Goal: Information Seeking & Learning: Learn about a topic

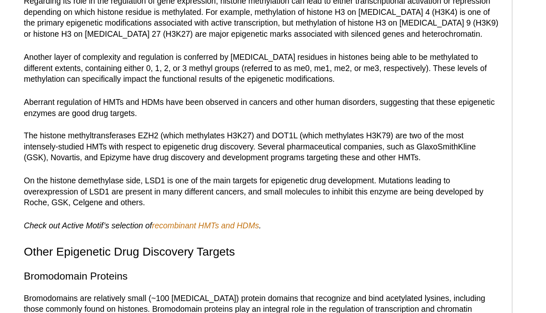
drag, startPoint x: 123, startPoint y: 72, endPoint x: 54, endPoint y: 79, distance: 69.7
click at [66, 32] on p "Histone methylation modifications, which are added to histones by histone methy…" at bounding box center [227, 17] width 323 height 30
copy p "egulating gene expression, DNA repair, stem cell development and differentiatio…"
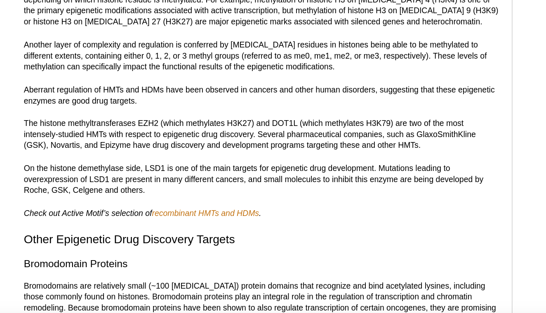
click at [150, 70] on p "Regarding its role in the regulation of gene expression, histone methylation ca…" at bounding box center [227, 55] width 323 height 30
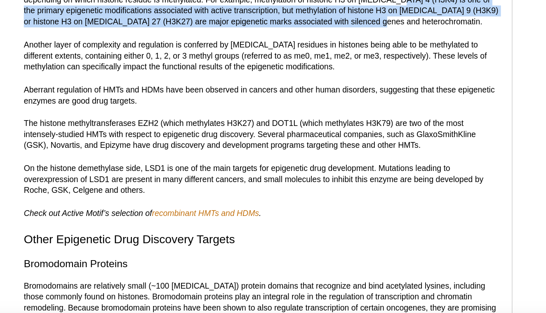
drag, startPoint x: 266, startPoint y: 93, endPoint x: 239, endPoint y: 108, distance: 31.4
copy p "H3K4) is one of the primary epigenetic modifications associated with active tra…"
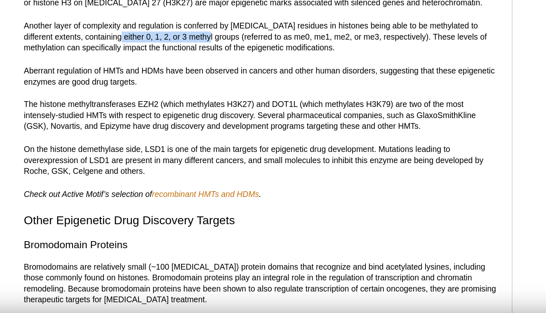
drag, startPoint x: 57, startPoint y: 119, endPoint x: 120, endPoint y: 116, distance: 62.7
click at [120, 101] on p "Another layer of complexity and regulation is conferred by [MEDICAL_DATA] resid…" at bounding box center [227, 89] width 323 height 22
copy p "0, 1, 2, or 3 methyl groups"
drag, startPoint x: 177, startPoint y: 35, endPoint x: 89, endPoint y: 44, distance: 88.7
click at [89, 32] on p "Histone methylation modifications, which are added to histones by histone methy…" at bounding box center [227, 17] width 323 height 30
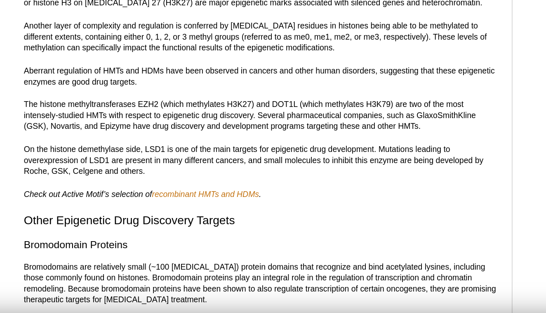
copy p "histone methyltransferase enzymes (HMTs) and removed by histone demethylases (H…"
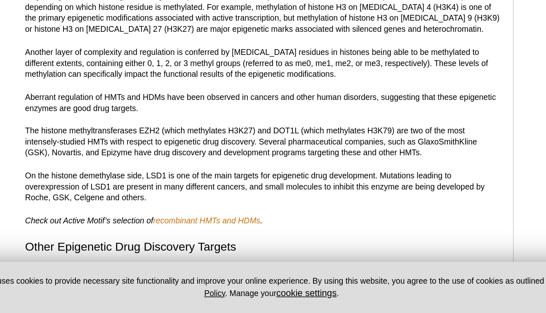
scroll to position [629, 0]
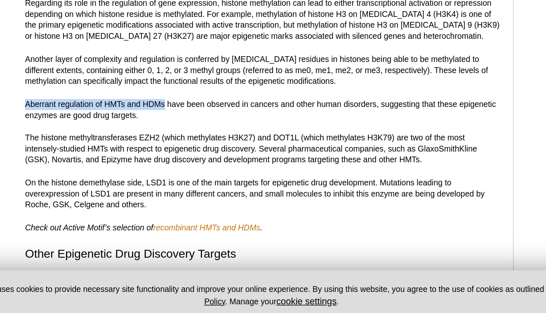
drag, startPoint x: 17, startPoint y: 63, endPoint x: 111, endPoint y: 64, distance: 94.5
click at [111, 162] on p "Aberrant regulation of HMTs and HDMs have been observed in cancers and other hu…" at bounding box center [227, 169] width 323 height 15
copy p "Aberrant regulation of HMTs and HDMs"
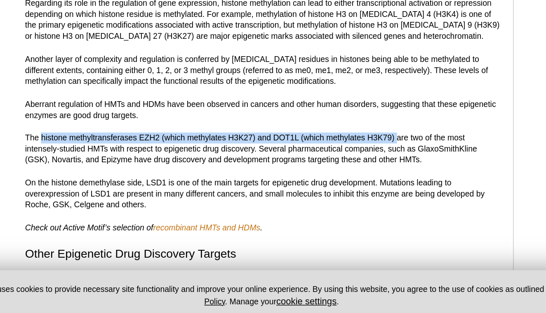
drag, startPoint x: 28, startPoint y: 85, endPoint x: 269, endPoint y: 85, distance: 241.7
click at [269, 185] on p "The histone methyltransferases EZH2 (which methylates H3K27) and DOT1L (which m…" at bounding box center [227, 196] width 323 height 22
copy p "histone methyltransferases EZH2 (which methylates H3K27) and DOT1L (which methy…"
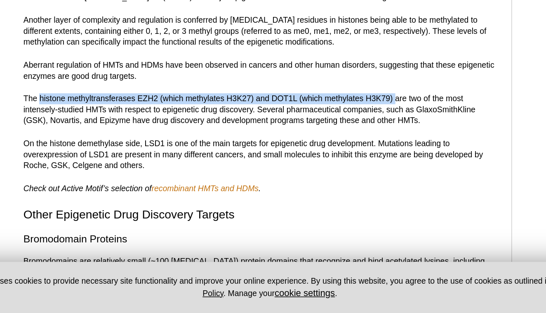
scroll to position [652, 0]
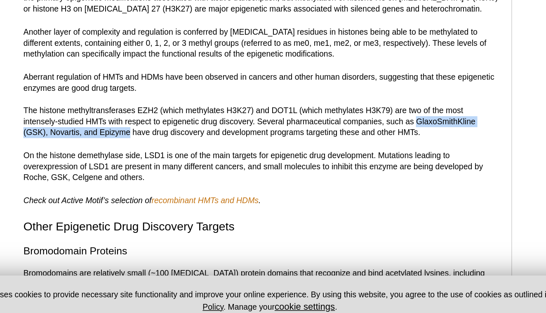
drag, startPoint x: 283, startPoint y: 75, endPoint x: 87, endPoint y: 83, distance: 195.7
copy p "GlaxoSmithKline (GSK), Novartis, and Epizyme"
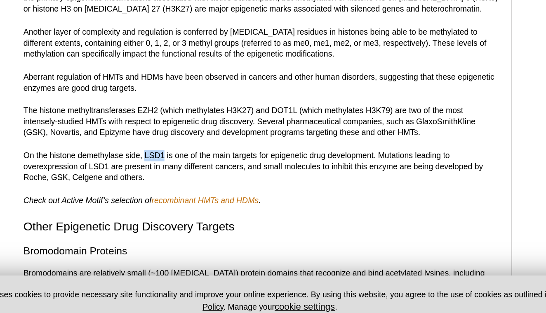
drag, startPoint x: 99, startPoint y: 97, endPoint x: 112, endPoint y: 100, distance: 13.0
click at [112, 193] on p "On the histone demethylase side, LSD1 is one of the main targets for epigenetic…" at bounding box center [227, 204] width 323 height 22
copy p "LSD1"
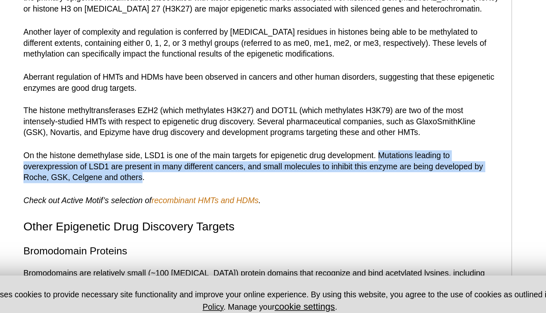
drag, startPoint x: 258, startPoint y: 97, endPoint x: 95, endPoint y: 115, distance: 163.5
copy p "Mutations leading to overexpression of LSD1 are present in many different cance…"
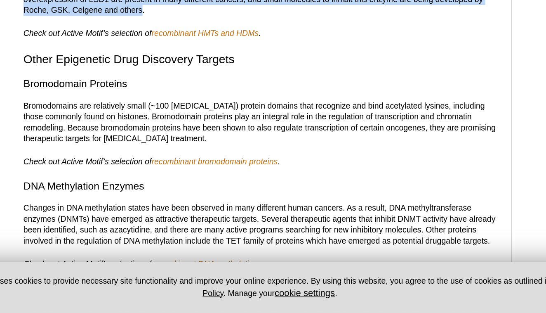
scroll to position [756, 0]
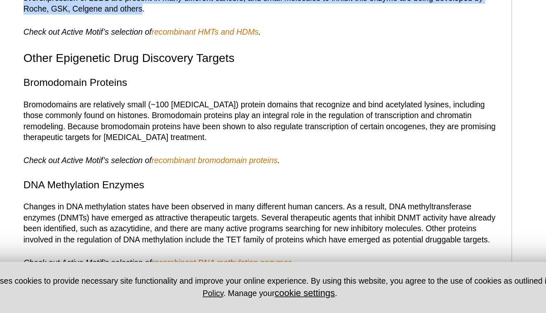
click at [83, 237] on p "Changes in DNA methylation states have been observed in many different human ca…" at bounding box center [227, 252] width 323 height 30
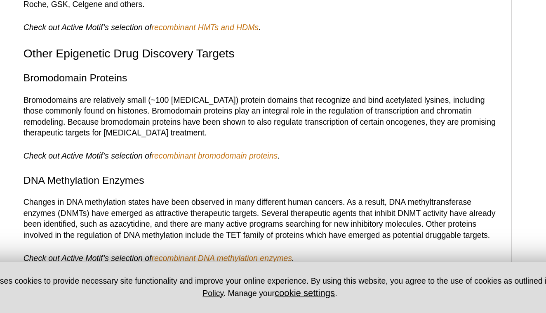
scroll to position [762, 0]
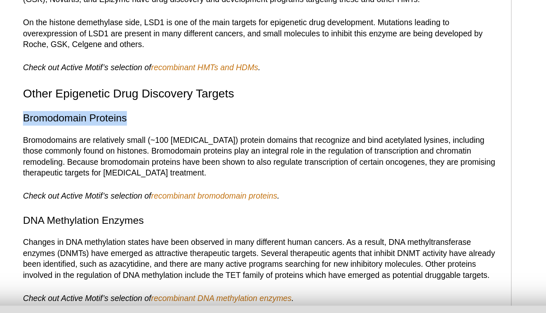
drag, startPoint x: 16, startPoint y: 71, endPoint x: 86, endPoint y: 70, distance: 69.7
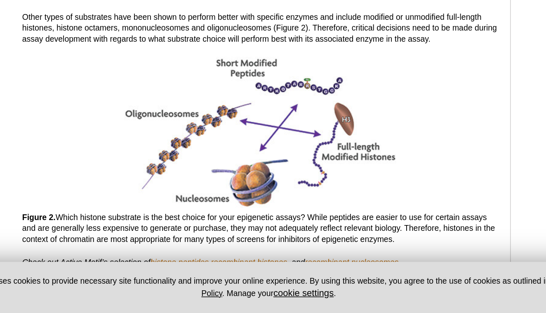
scroll to position [1041, 0]
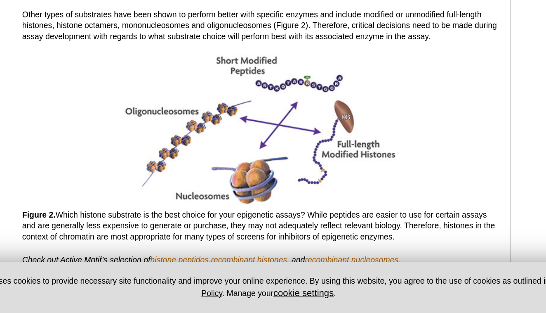
click at [198, 137] on img at bounding box center [228, 188] width 186 height 103
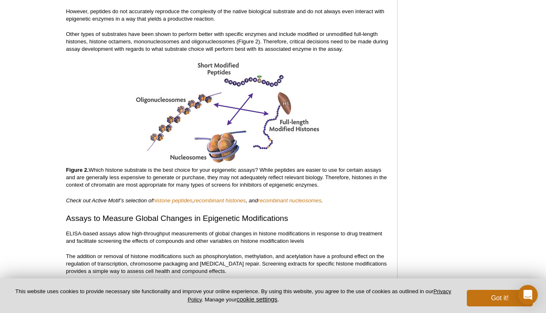
click at [187, 101] on img at bounding box center [228, 112] width 186 height 103
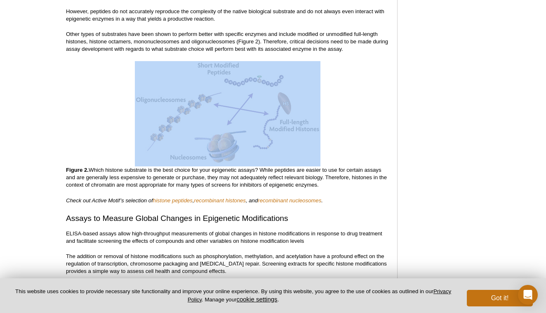
click at [187, 101] on img at bounding box center [228, 112] width 186 height 103
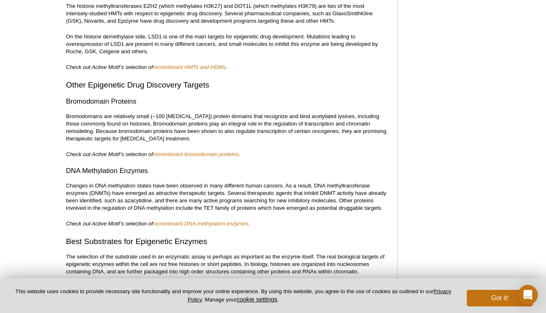
scroll to position [809, 0]
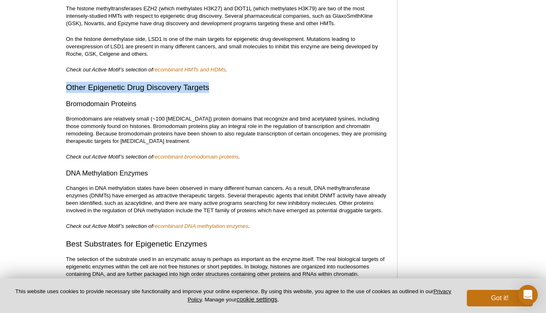
drag, startPoint x: 66, startPoint y: 78, endPoint x: 210, endPoint y: 79, distance: 144.0
click at [210, 82] on h2 "Other Epigenetic Drug Discovery Targets" at bounding box center [227, 87] width 323 height 11
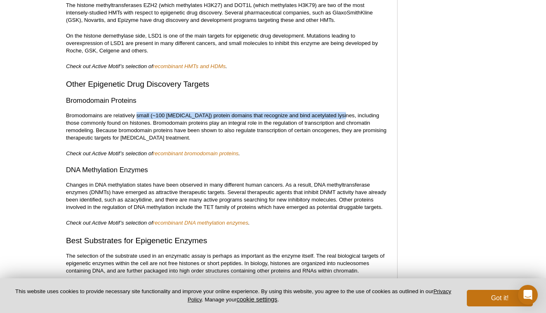
drag, startPoint x: 136, startPoint y: 107, endPoint x: 340, endPoint y: 108, distance: 203.8
click at [340, 112] on p "Bromodomains are relatively small (~100 [MEDICAL_DATA]) protein domains that re…" at bounding box center [227, 127] width 323 height 30
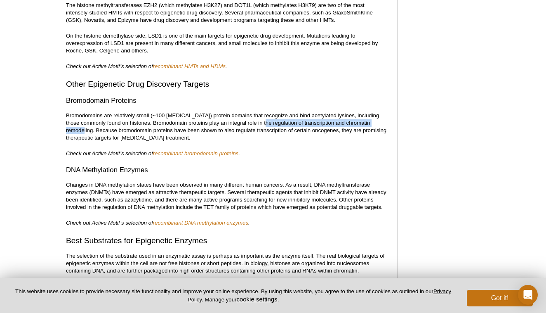
drag, startPoint x: 259, startPoint y: 116, endPoint x: 382, endPoint y: 115, distance: 122.9
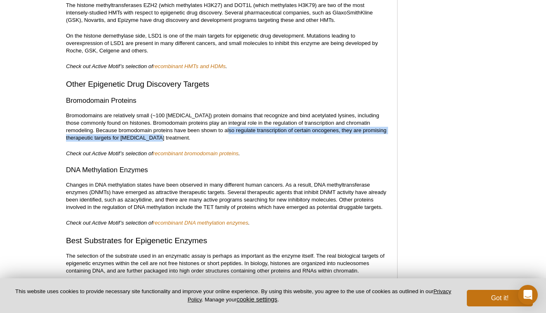
drag, startPoint x: 207, startPoint y: 124, endPoint x: 133, endPoint y: 128, distance: 73.9
click at [133, 128] on p "Bromodomains are relatively small (~100 [MEDICAL_DATA]) protein domains that re…" at bounding box center [227, 127] width 323 height 30
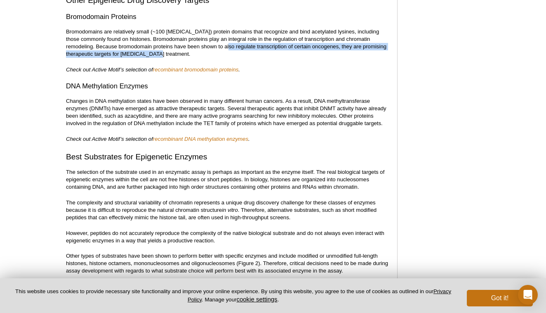
scroll to position [897, 0]
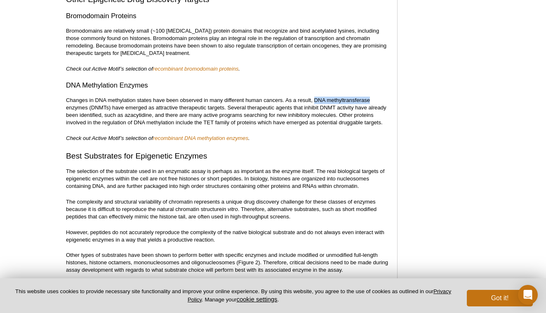
drag, startPoint x: 316, startPoint y: 93, endPoint x: 372, endPoint y: 94, distance: 55.7
click at [372, 97] on p "Changes in DNA methylation states have been observed in many different human ca…" at bounding box center [227, 112] width 323 height 30
drag, startPoint x: 321, startPoint y: 101, endPoint x: 151, endPoint y: 109, distance: 170.1
click at [151, 109] on p "Changes in DNA methylation states have been observed in many different human ca…" at bounding box center [227, 112] width 323 height 30
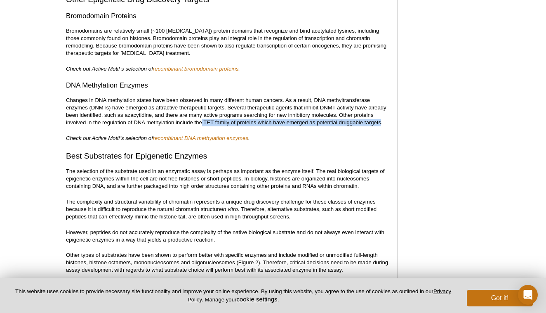
drag, startPoint x: 202, startPoint y: 116, endPoint x: 382, endPoint y: 115, distance: 179.8
click at [382, 115] on p "Changes in DNA methylation states have been observed in many different human ca…" at bounding box center [227, 112] width 323 height 30
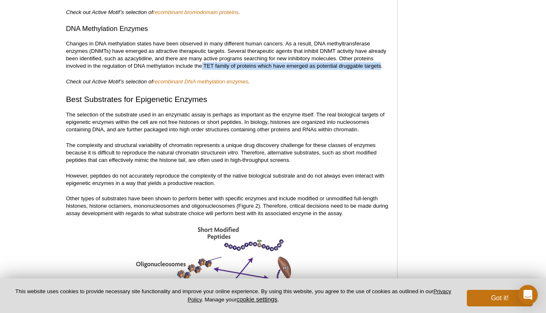
scroll to position [953, 0]
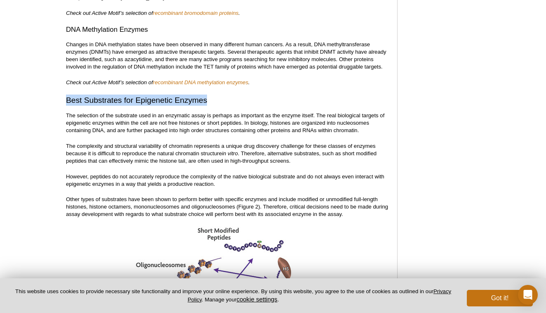
drag, startPoint x: 67, startPoint y: 91, endPoint x: 218, endPoint y: 92, distance: 151.0
click at [218, 94] on h2 "Best Substrates for Epigenetic Enzymes" at bounding box center [227, 99] width 323 height 11
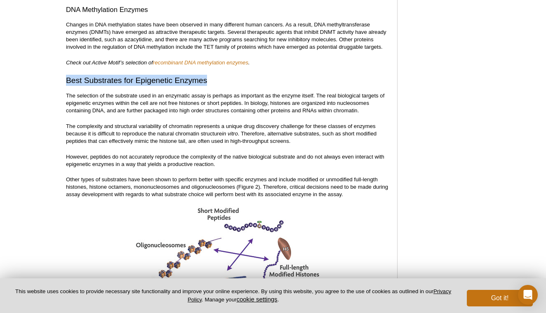
scroll to position [970, 0]
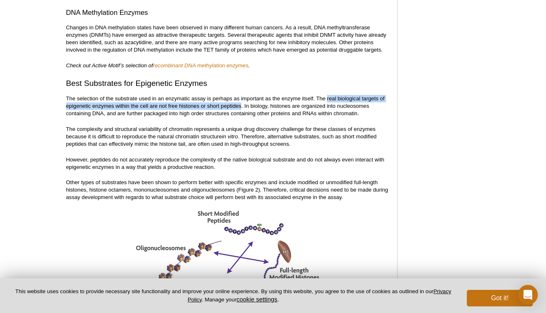
drag, startPoint x: 328, startPoint y: 92, endPoint x: 242, endPoint y: 100, distance: 85.8
click at [242, 100] on p "The selection of the substrate used in an enzymatic assay is perhaps as importa…" at bounding box center [227, 106] width 323 height 22
click at [276, 158] on p "However, peptides do not accurately reproduce the complexity of the native biol…" at bounding box center [227, 163] width 323 height 15
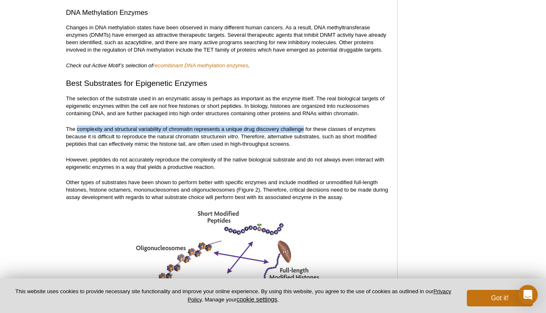
drag, startPoint x: 77, startPoint y: 121, endPoint x: 304, endPoint y: 120, distance: 227.3
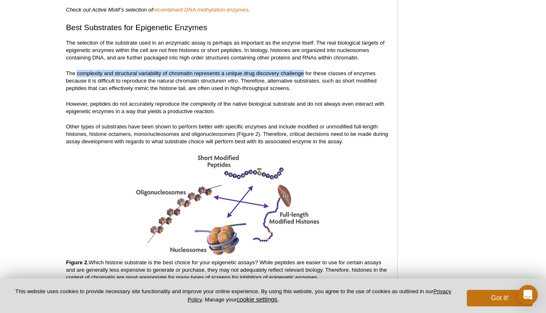
scroll to position [1025, 0]
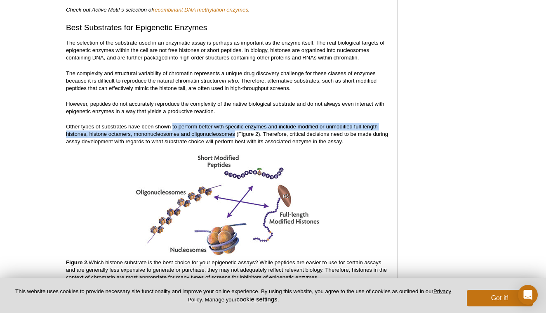
drag, startPoint x: 173, startPoint y: 120, endPoint x: 235, endPoint y: 128, distance: 62.0
click at [235, 128] on p "Other types of substrates have been shown to perform better with specific enzym…" at bounding box center [227, 134] width 323 height 22
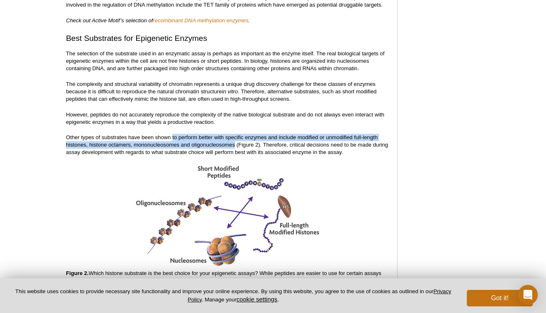
scroll to position [1006, 0]
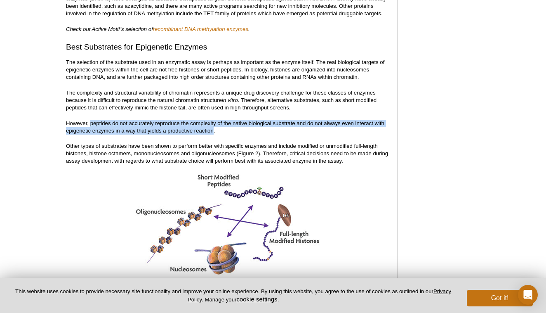
drag, startPoint x: 91, startPoint y: 115, endPoint x: 213, endPoint y: 125, distance: 122.9
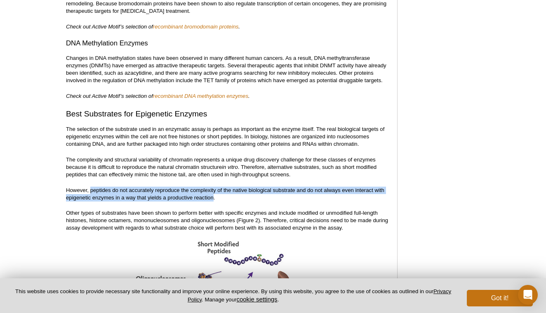
scroll to position [938, 0]
